Goal: Task Accomplishment & Management: Use online tool/utility

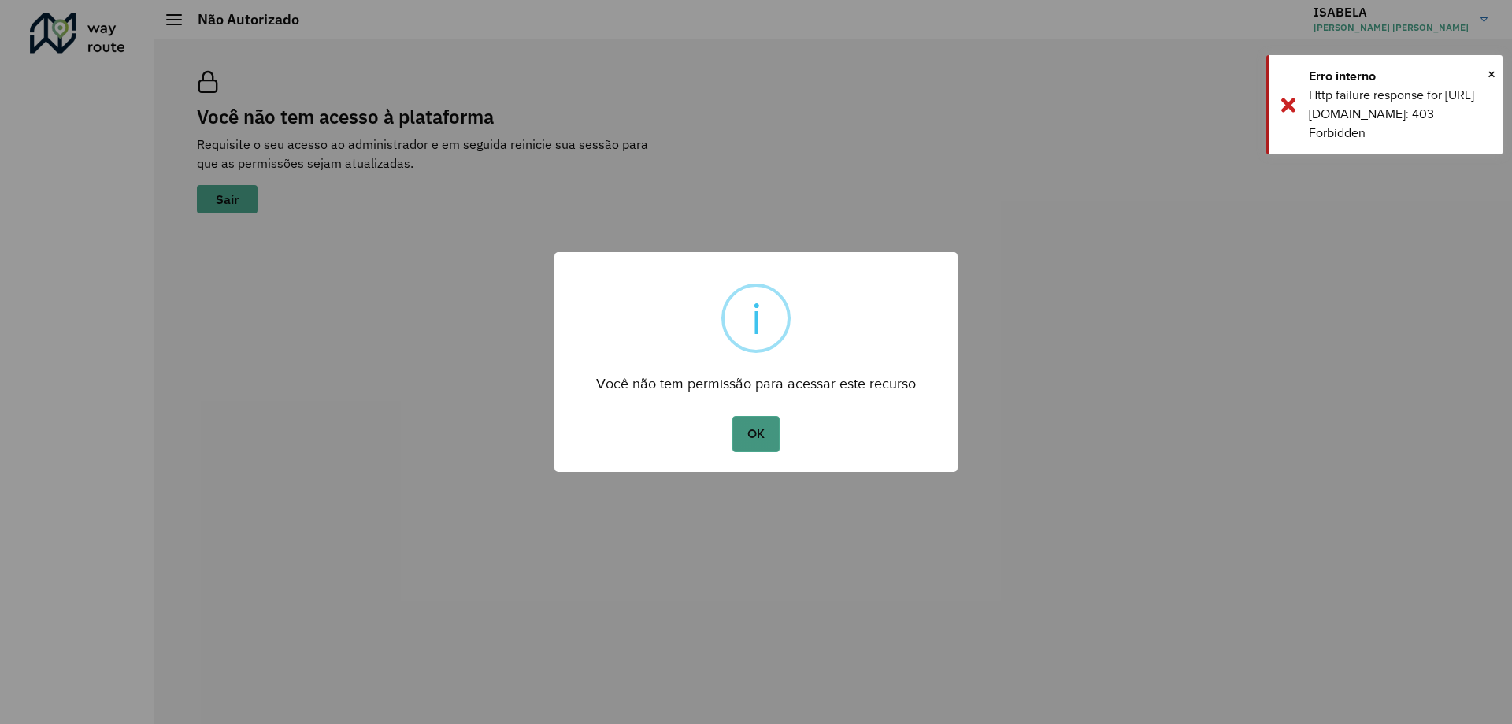
click at [755, 449] on button "OK" at bounding box center [755, 434] width 46 height 36
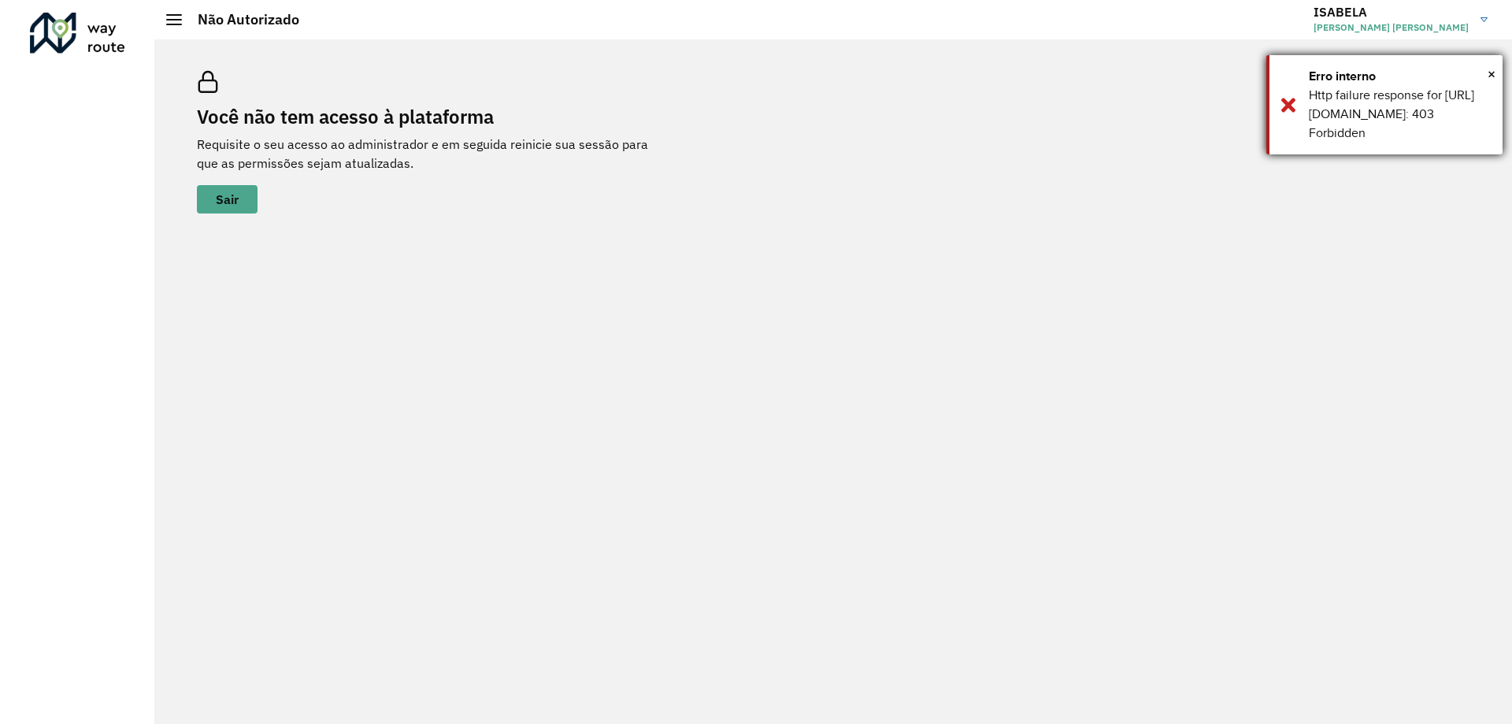
click at [1482, 73] on div "Erro interno" at bounding box center [1400, 76] width 182 height 19
